Goal: Task Accomplishment & Management: Manage account settings

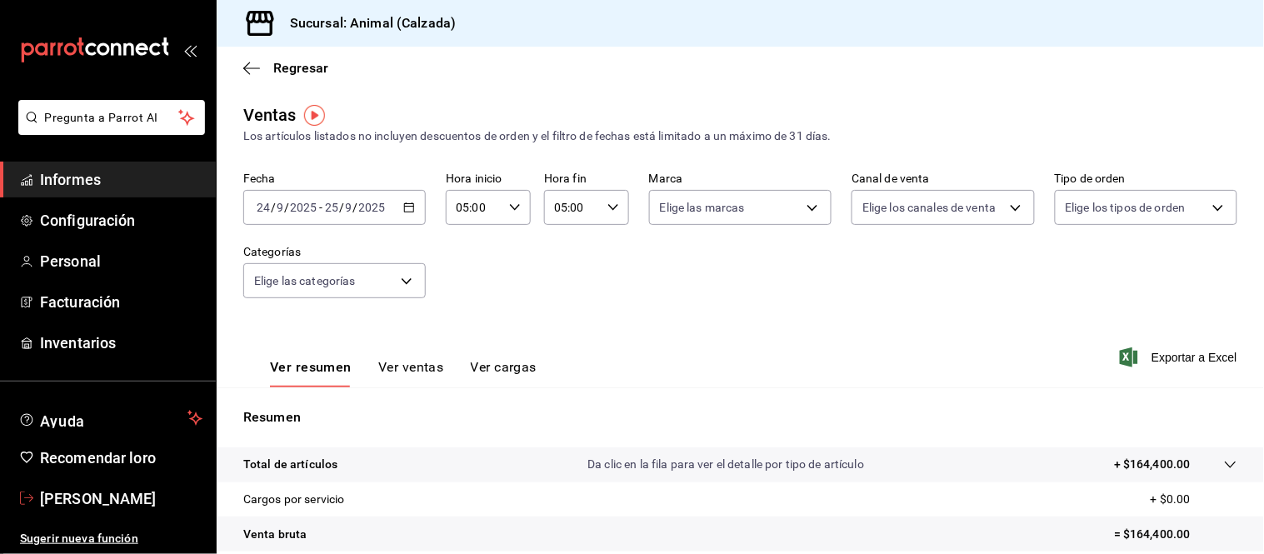
drag, startPoint x: 155, startPoint y: 484, endPoint x: 167, endPoint y: 476, distance: 13.9
click at [155, 484] on link "Daniel Orzúa" at bounding box center [108, 499] width 216 height 36
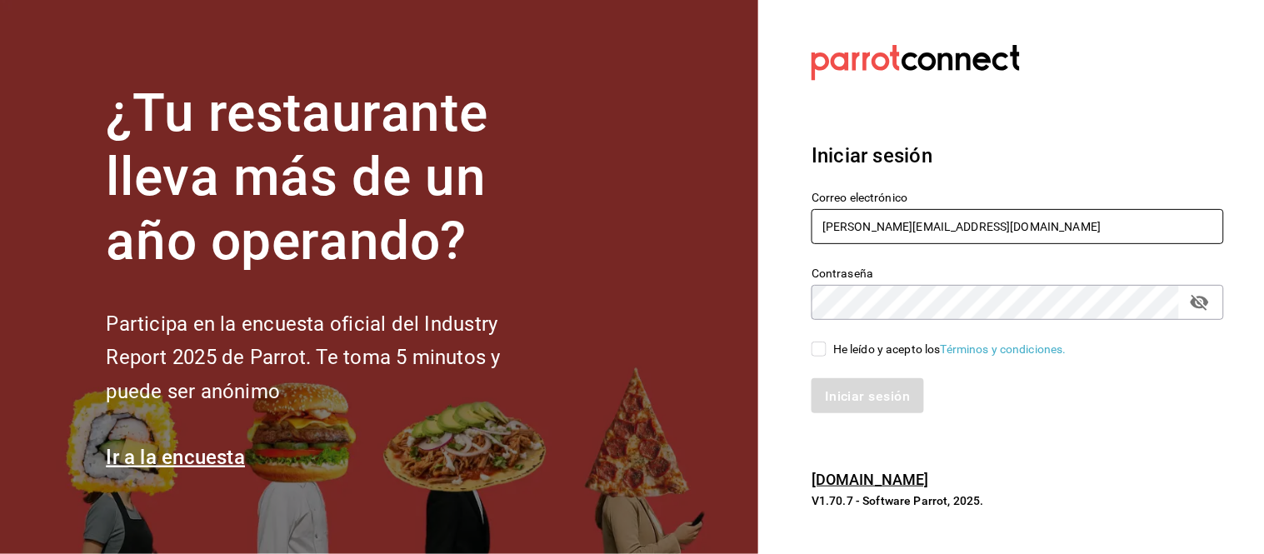
click at [880, 220] on input "alejandro.orzua@grupocosteno.com" at bounding box center [1017, 226] width 412 height 35
type input "animal.calzada@grupocosteno.com"
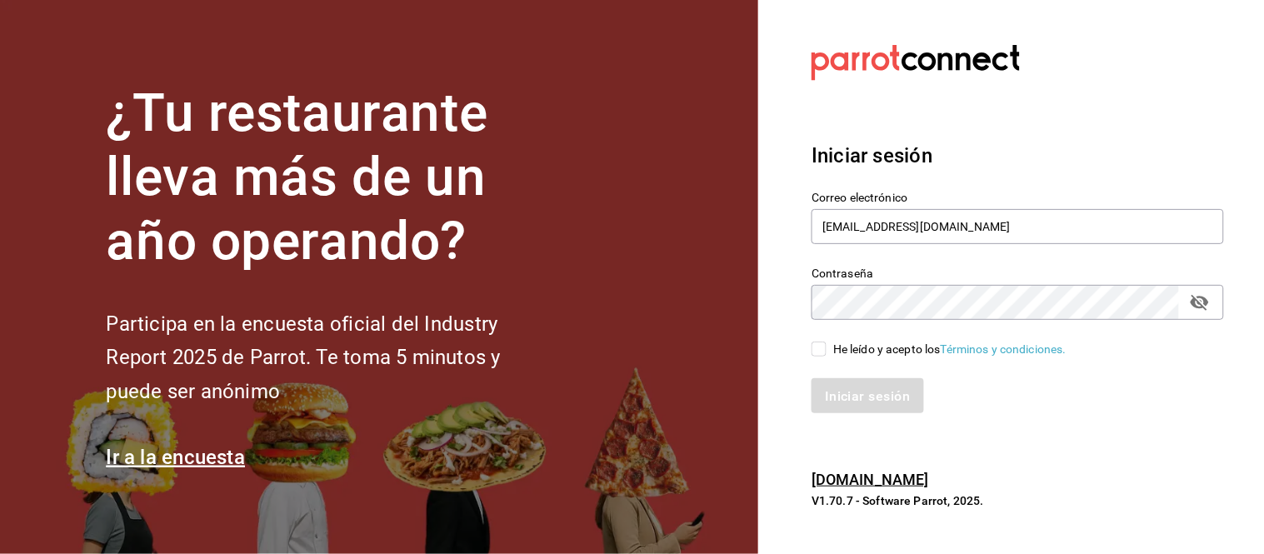
click at [809, 353] on div "He leído y acepto los Términos y condiciones." at bounding box center [1007, 339] width 432 height 38
click at [822, 351] on input "He leído y acepto los Términos y condiciones." at bounding box center [818, 349] width 15 height 15
checkbox input "true"
click at [861, 397] on font "Iniciar sesión" at bounding box center [867, 395] width 85 height 16
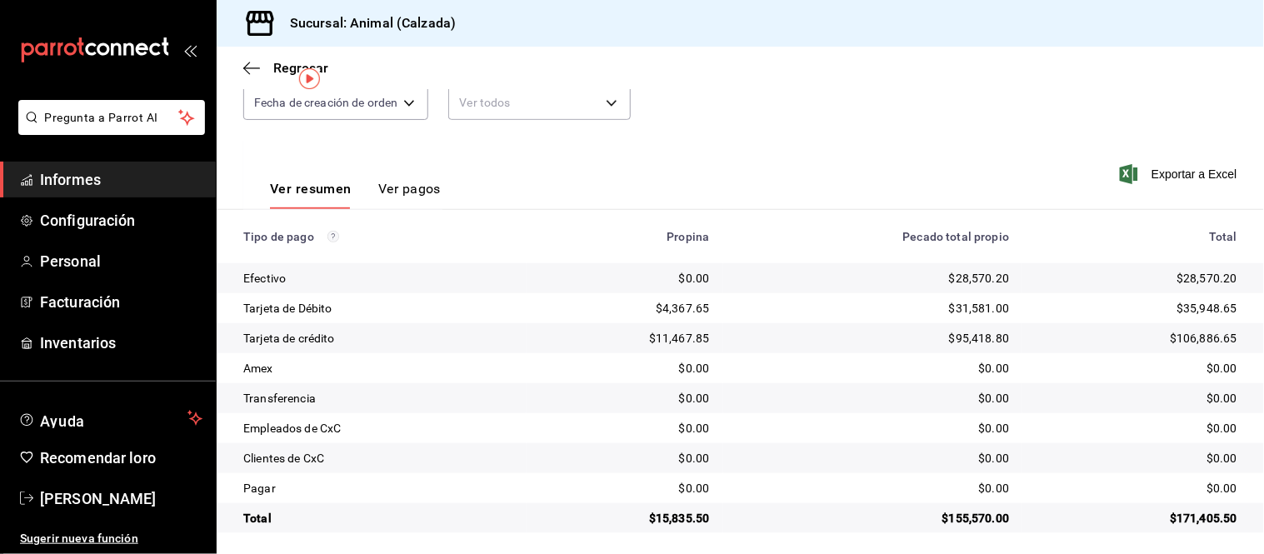
scroll to position [182, 0]
